Goal: Check status: Check status

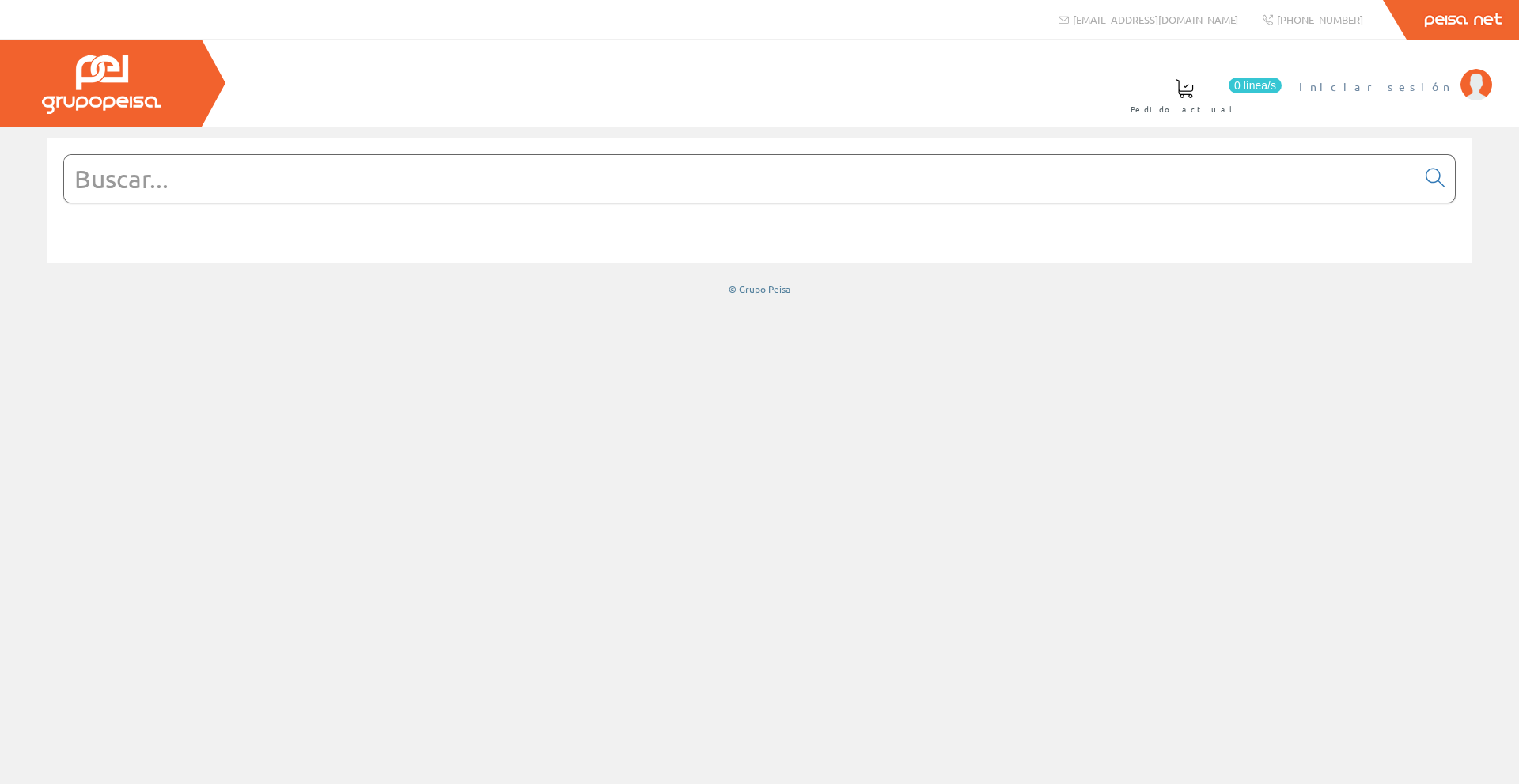
click at [1430, 81] on span "Iniciar sesión" at bounding box center [1375, 86] width 153 height 15
click at [1440, 78] on span "[PERSON_NAME] CONSULTORES SLL" at bounding box center [1287, 86] width 331 height 15
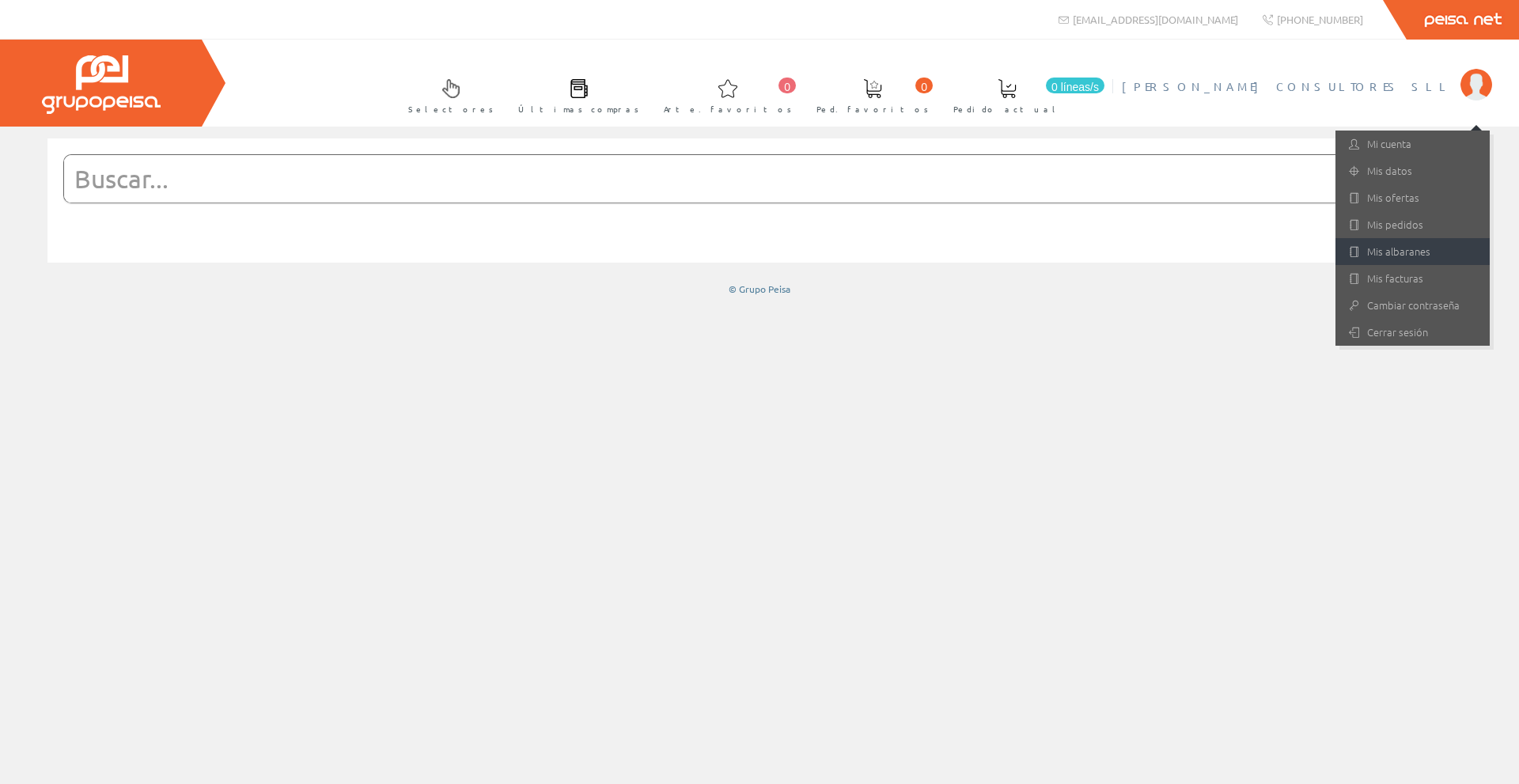
click at [1406, 249] on font "Mis albaranes" at bounding box center [1398, 252] width 64 height 15
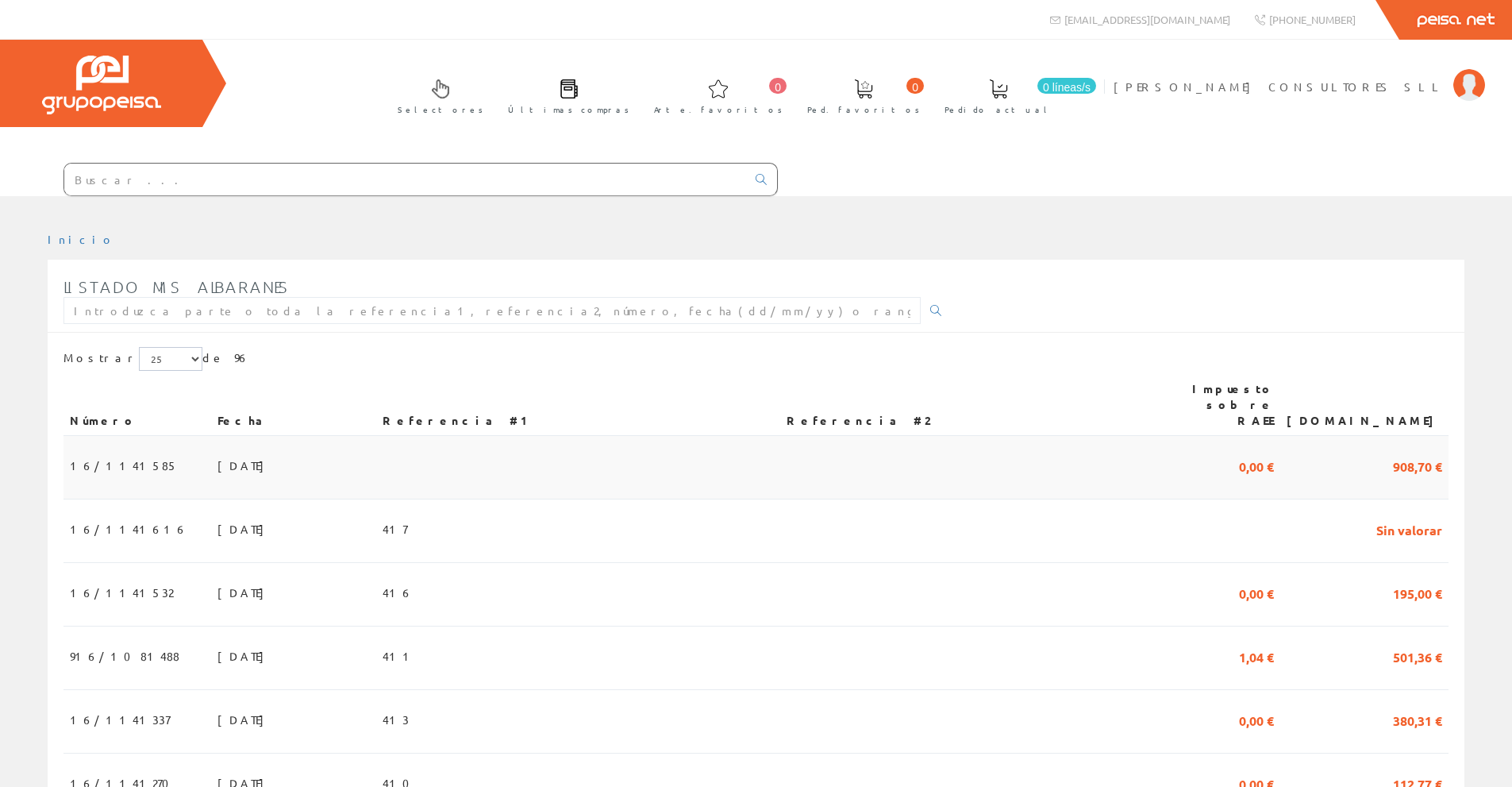
click at [218, 458] on font "22/09/2025" at bounding box center [245, 465] width 55 height 15
click at [218, 522] on font "[DATE]" at bounding box center [245, 529] width 55 height 15
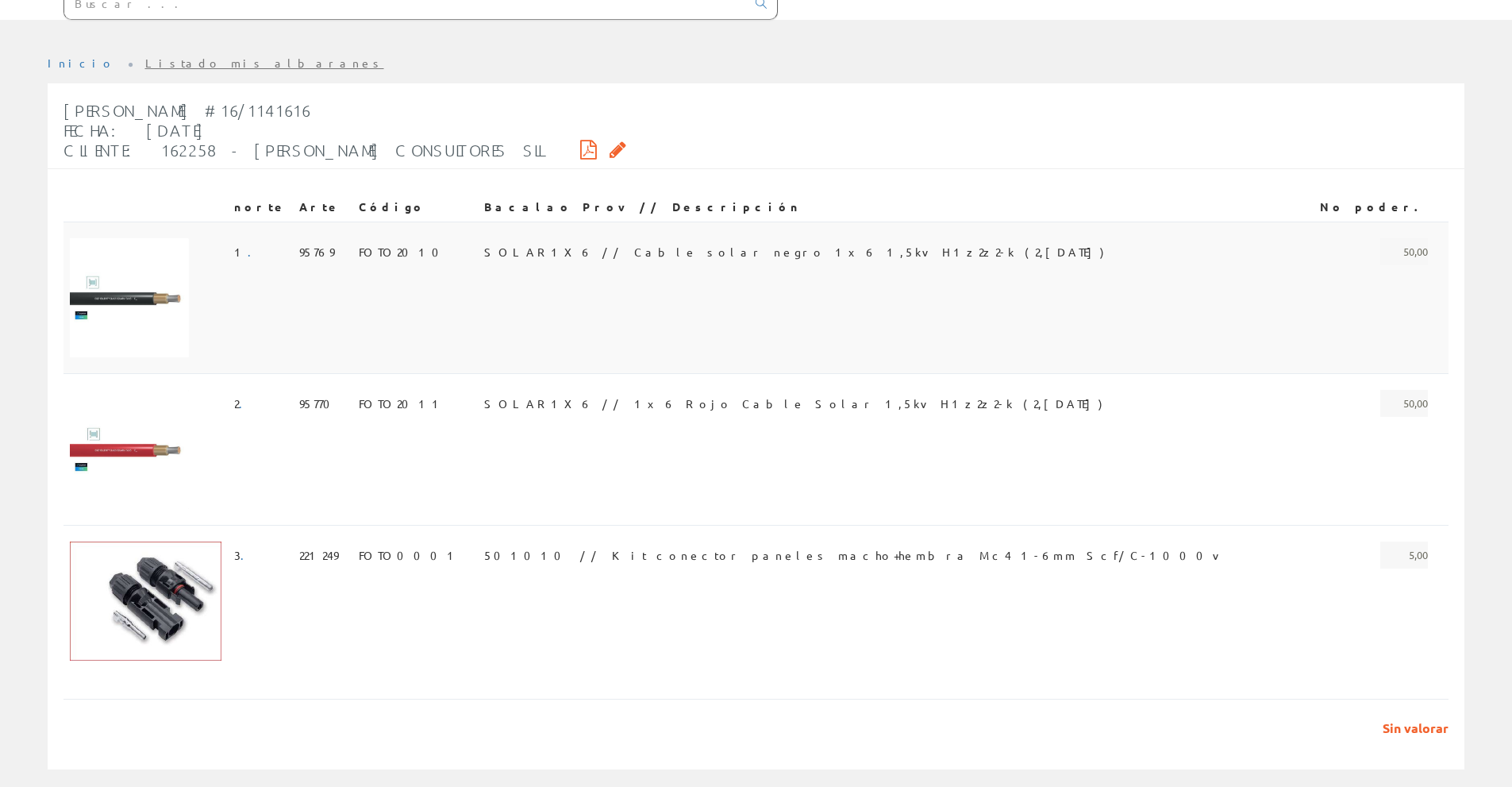
scroll to position [201, 0]
